Goal: Browse casually

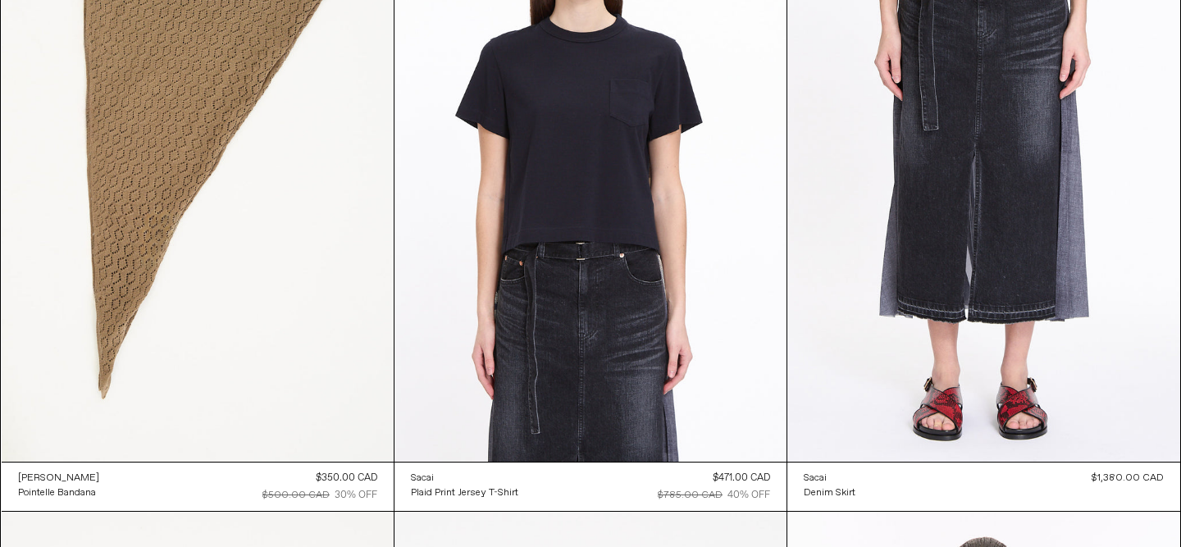
scroll to position [9799, 0]
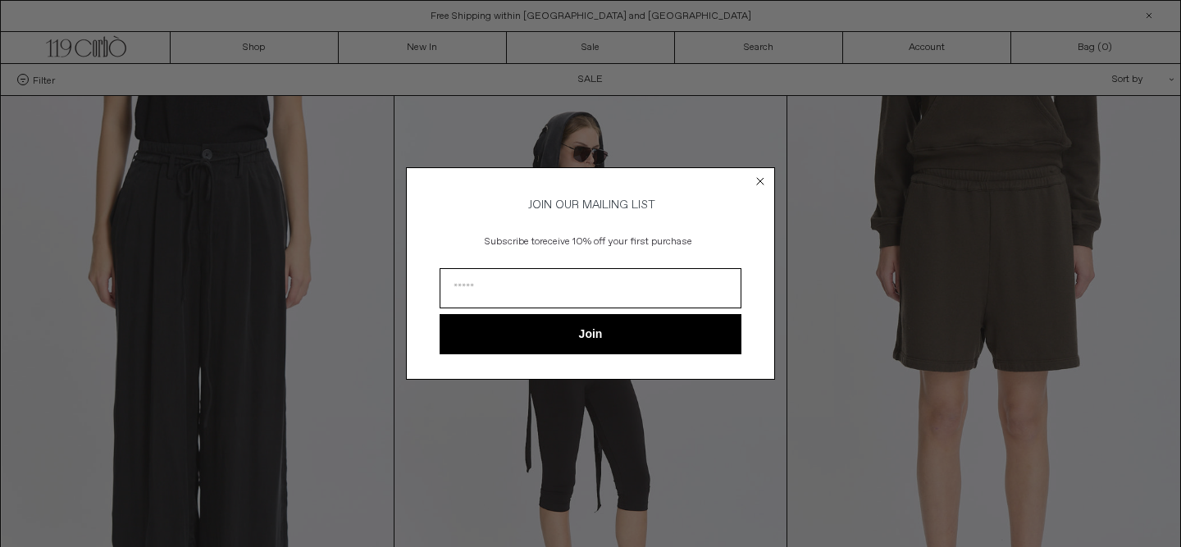
click at [544, 103] on div "Close dialog JOIN OUR MAILING LIST Subscribe to receive 10% off your first purc…" at bounding box center [590, 273] width 1181 height 547
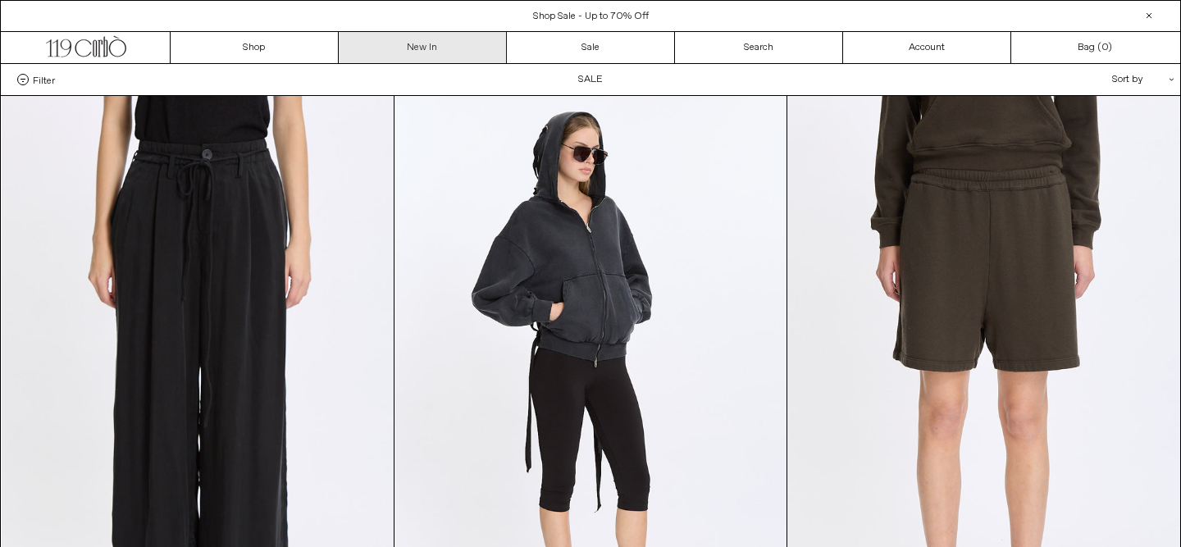
click at [399, 49] on link "New In" at bounding box center [423, 47] width 168 height 31
